Goal: Task Accomplishment & Management: Manage account settings

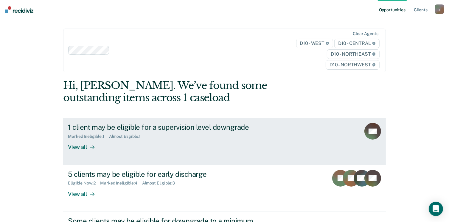
click at [73, 145] on div "View all" at bounding box center [84, 145] width 33 height 12
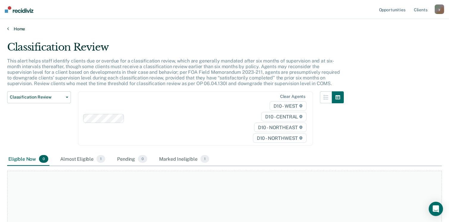
click at [8, 30] on icon at bounding box center [8, 28] width 2 height 5
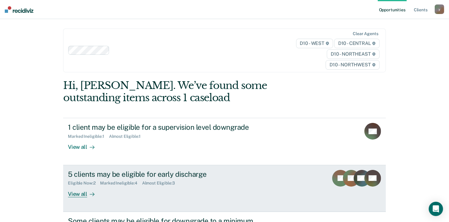
click at [74, 195] on div "View all" at bounding box center [84, 192] width 33 height 12
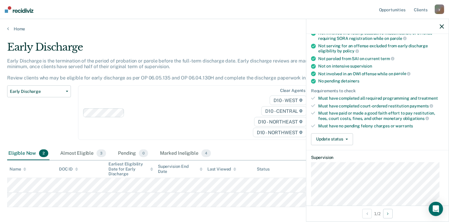
scroll to position [88, 0]
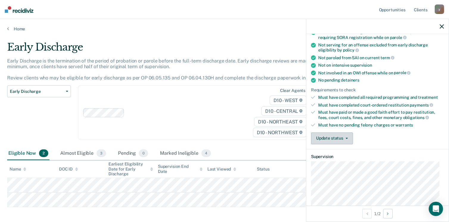
click at [329, 133] on button "Update status" at bounding box center [332, 139] width 42 height 12
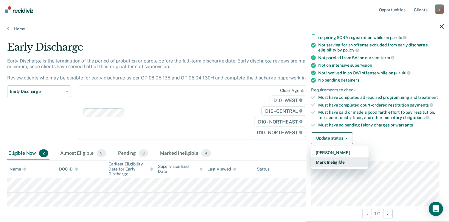
click at [326, 158] on button "Mark Ineligible" at bounding box center [340, 163] width 58 height 10
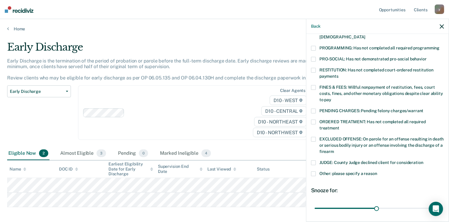
scroll to position [127, 0]
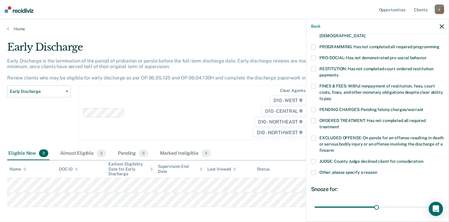
click at [313, 170] on span at bounding box center [313, 172] width 5 height 5
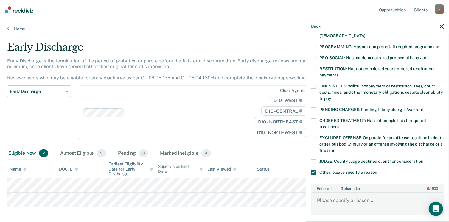
click at [327, 193] on textarea "Enter at least 3 characters 0 / 1600" at bounding box center [378, 203] width 132 height 22
type textarea "SAI"
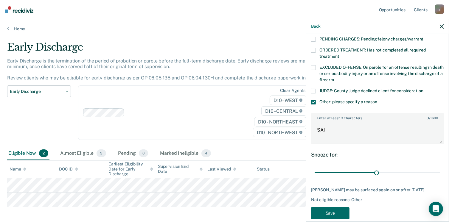
scroll to position [205, 0]
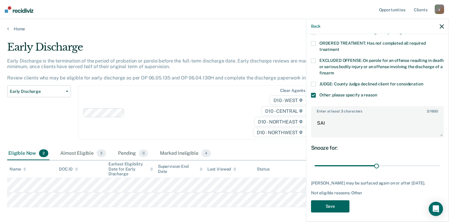
click at [330, 204] on button "Save" at bounding box center [330, 207] width 38 height 12
